Goal: Check status: Check status

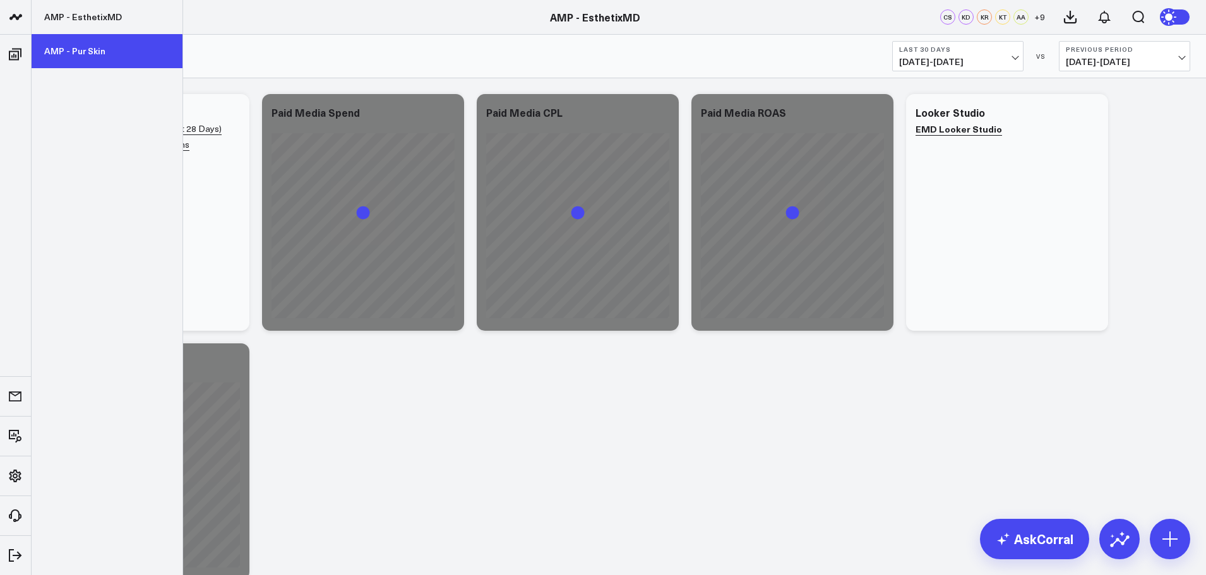
click at [58, 47] on link "AMP - Pur Skin" at bounding box center [107, 51] width 151 height 34
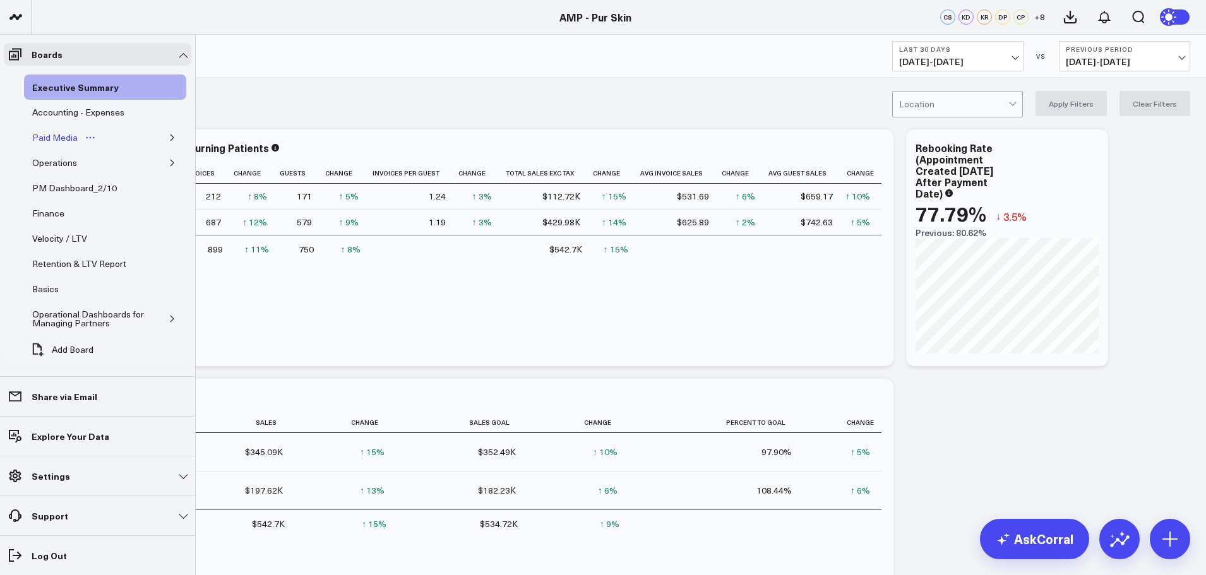
click at [72, 138] on div "Paid Media" at bounding box center [55, 137] width 52 height 15
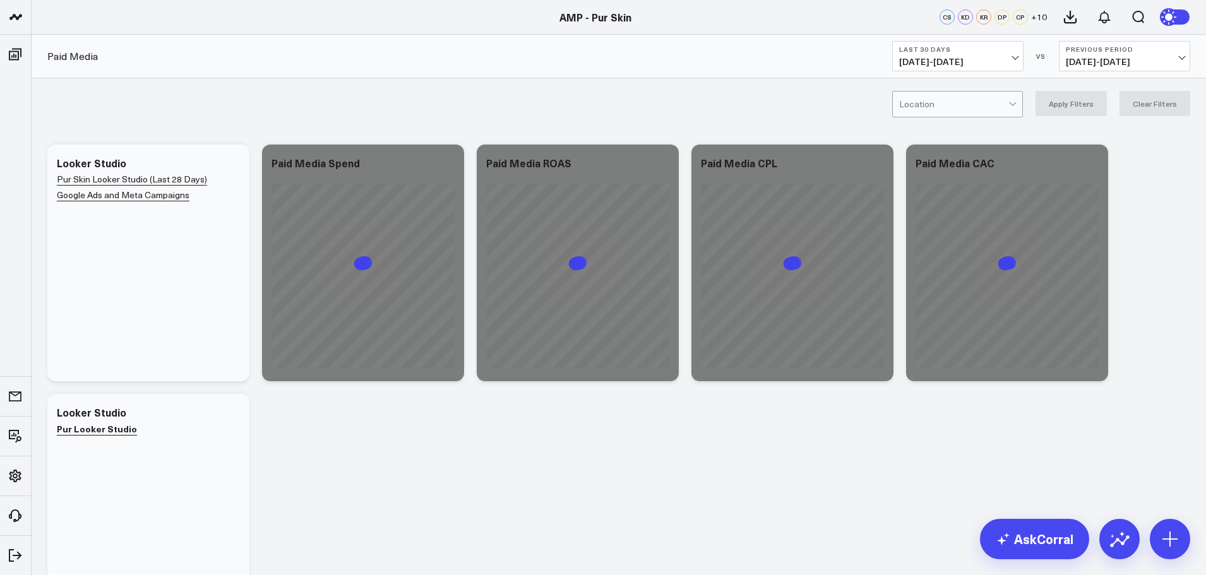
click at [994, 57] on span "09/15/25 - 10/14/25" at bounding box center [957, 62] width 117 height 10
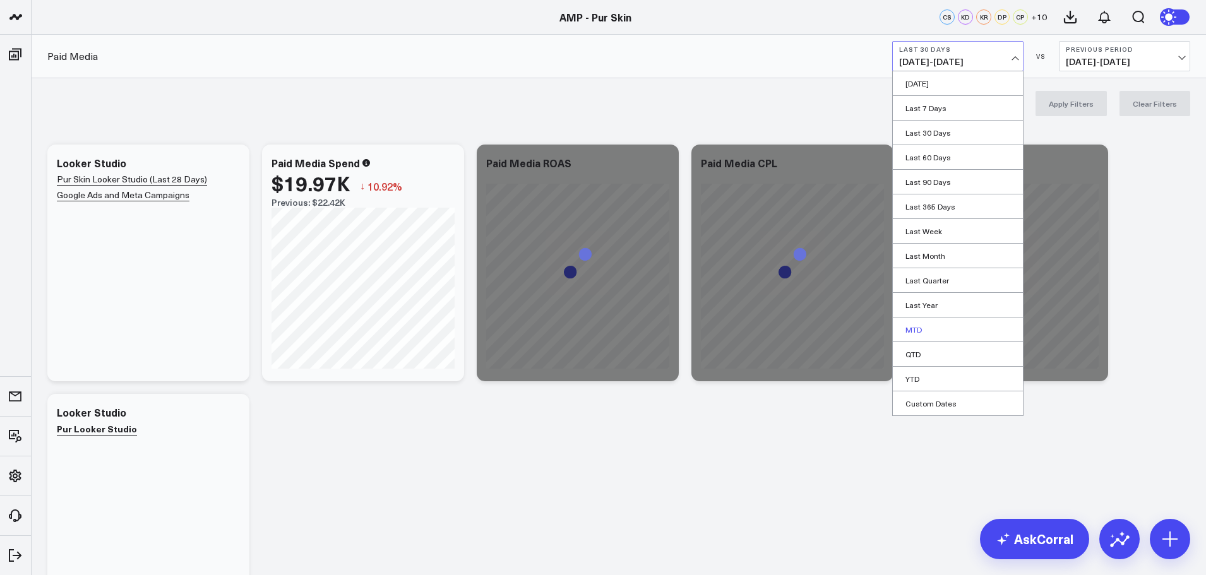
click at [913, 321] on link "MTD" at bounding box center [958, 330] width 130 height 24
